Goal: Register for event/course

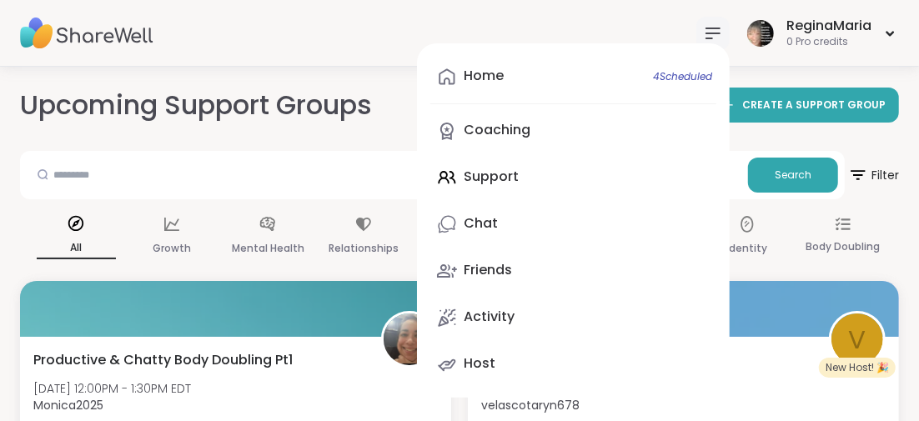
click at [667, 73] on span "4 Scheduled" at bounding box center [682, 76] width 59 height 13
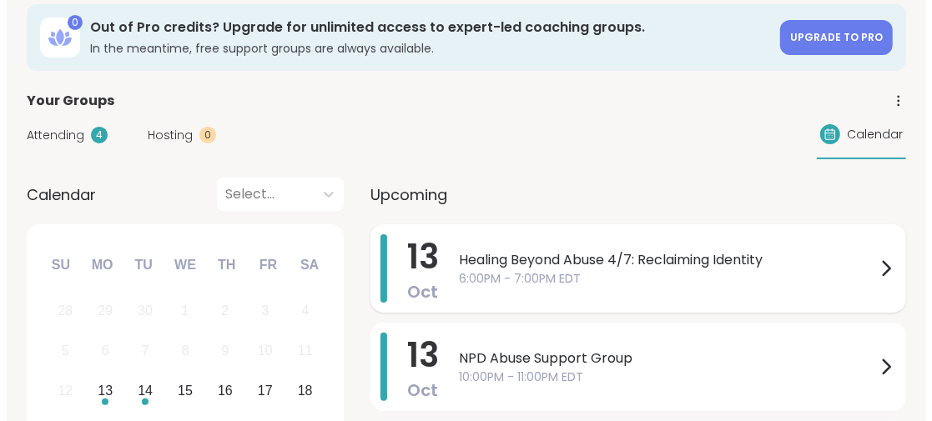
scroll to position [167, 0]
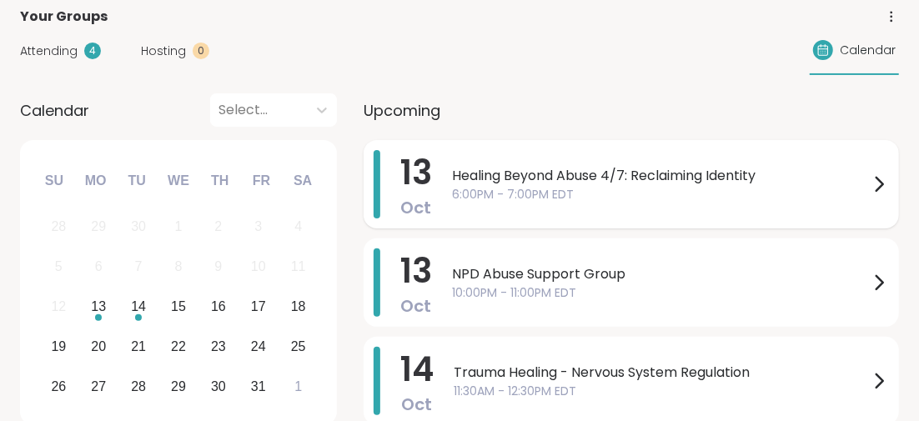
drag, startPoint x: 488, startPoint y: 175, endPoint x: 436, endPoint y: 204, distance: 59.0
click at [487, 174] on span "Healing Beyond Abuse 4/7: Reclaiming Identity" at bounding box center [660, 176] width 417 height 20
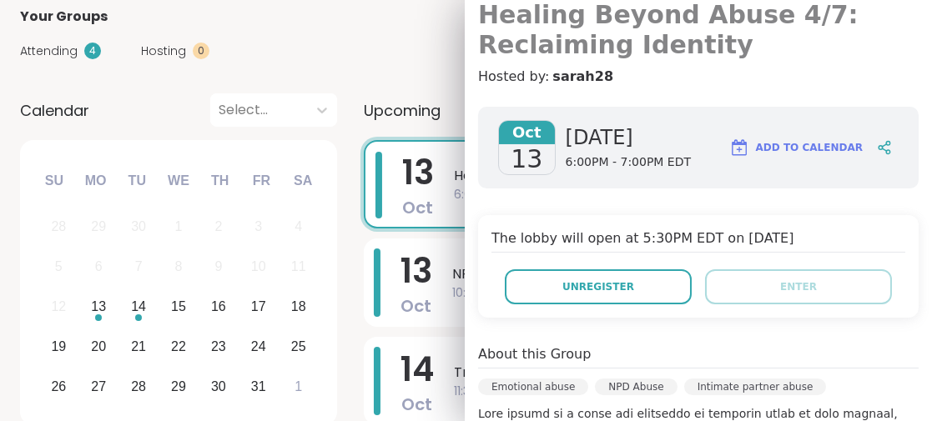
click at [636, 13] on h3 "Healing Beyond Abuse 4/7: Reclaiming Identity" at bounding box center [698, 30] width 440 height 60
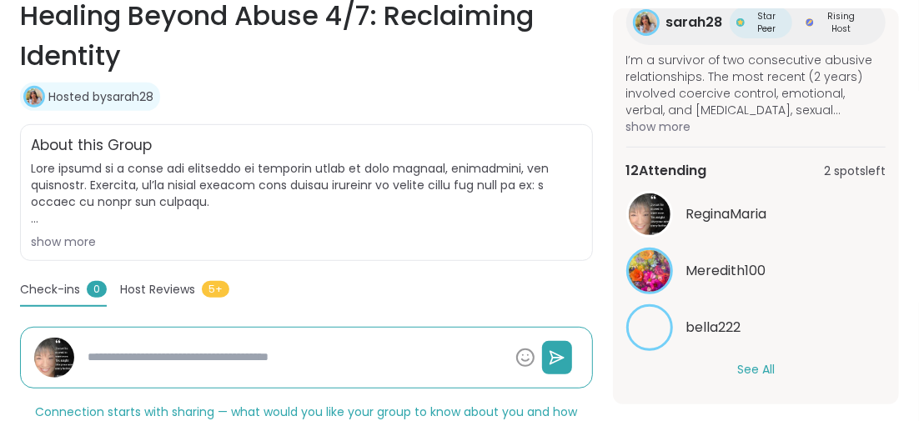
scroll to position [416, 0]
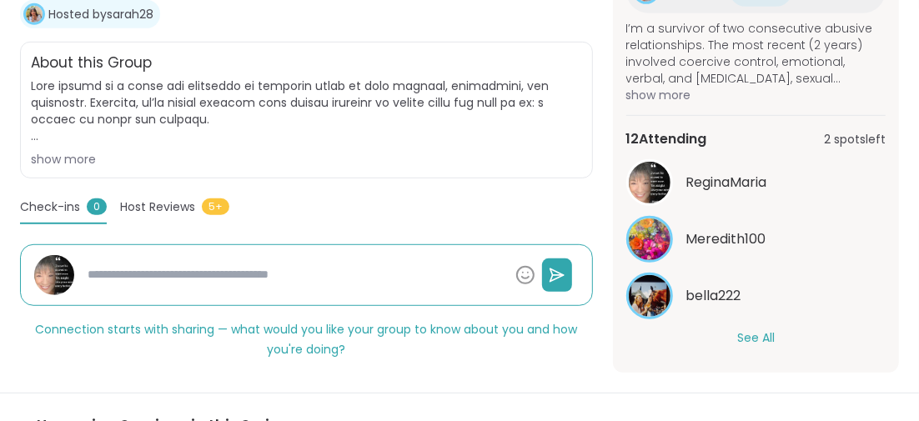
click at [747, 330] on button "See All" at bounding box center [756, 339] width 38 height 18
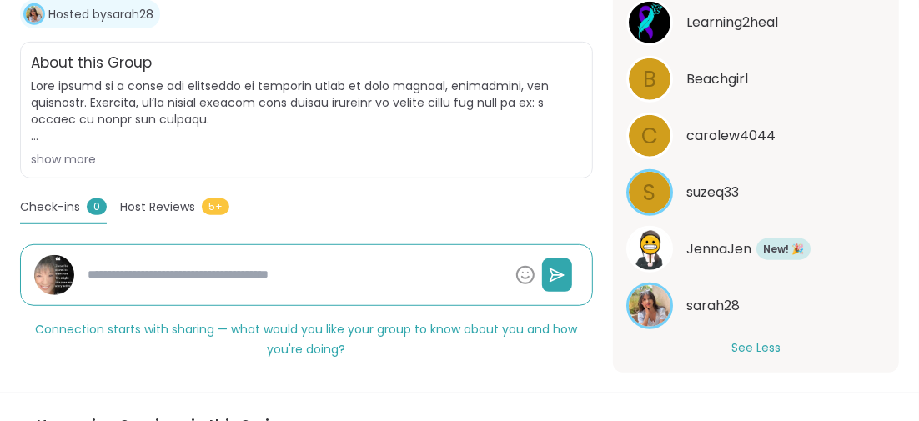
scroll to position [837, 0]
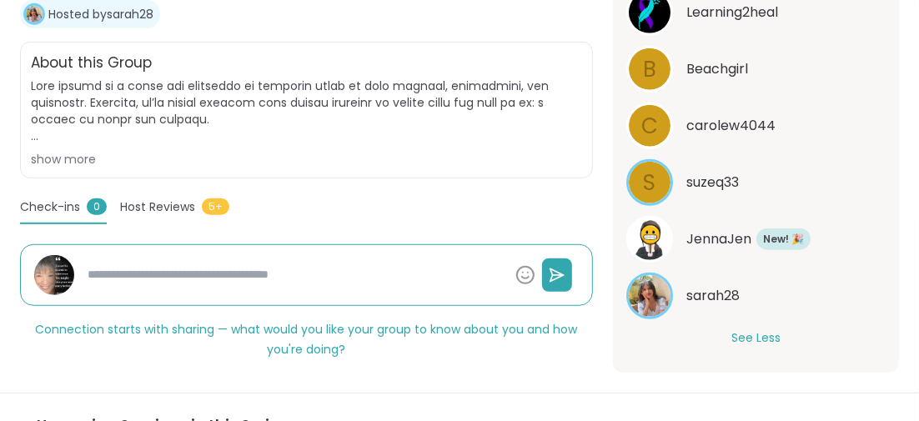
type textarea "*"
